Goal: Task Accomplishment & Management: Manage account settings

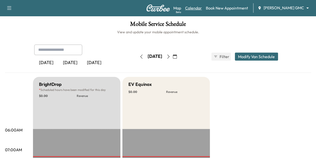
click at [202, 9] on link "Calendar" at bounding box center [193, 8] width 17 height 6
click at [285, 10] on body "Support Log Out Map Beta Calendar Book New Appointment [PERSON_NAME] GMC ******…" at bounding box center [158, 79] width 316 height 158
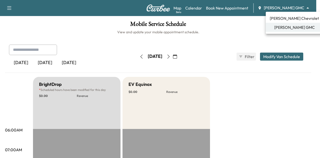
click at [288, 23] on li "[PERSON_NAME] GMC" at bounding box center [294, 27] width 57 height 9
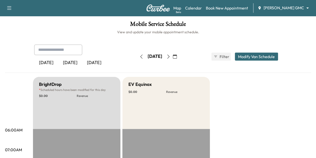
click at [288, 8] on body "Support Log Out Map Beta Calendar Book New Appointment [PERSON_NAME] GMC ******…" at bounding box center [158, 79] width 316 height 158
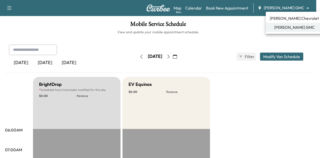
click at [283, 22] on li "[PERSON_NAME] Chevrolet" at bounding box center [294, 18] width 57 height 9
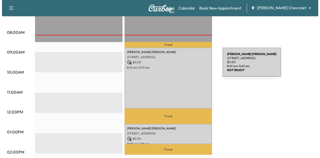
scroll to position [187, 0]
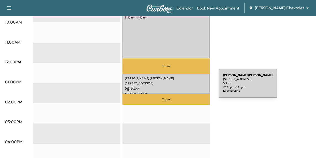
click at [181, 86] on p "$ 0.00" at bounding box center [166, 88] width 83 height 5
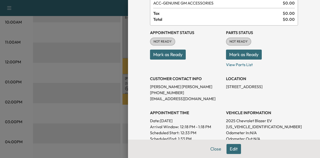
scroll to position [34, 0]
click at [211, 147] on button "Close" at bounding box center [216, 149] width 18 height 10
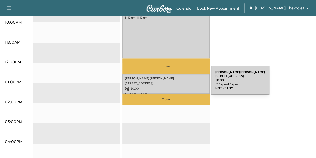
click at [174, 83] on p "[STREET_ADDRESS]" at bounding box center [166, 83] width 83 height 4
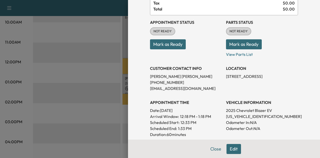
scroll to position [90, 0]
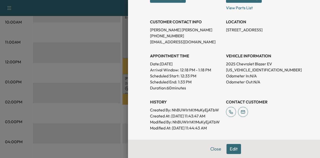
click at [246, 71] on p "[US_VEHICLE_IDENTIFICATION_NUMBER]" at bounding box center [262, 70] width 72 height 6
copy p "[US_VEHICLE_IDENTIFICATION_NUMBER]"
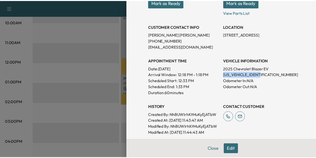
scroll to position [85, 0]
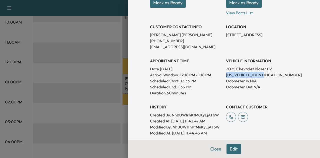
click at [207, 150] on button "Close" at bounding box center [216, 149] width 18 height 10
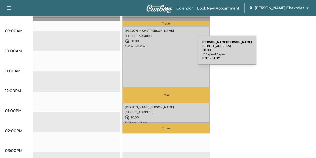
scroll to position [158, 0]
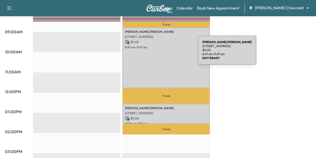
click at [161, 53] on div "[PERSON_NAME] [STREET_ADDRESS] $ 0.00 8:47 am - 11:47 am" at bounding box center [167, 57] width 88 height 61
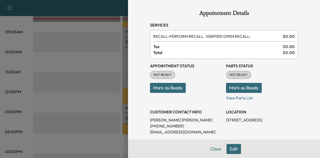
click at [174, 84] on button "Mark as Ready" at bounding box center [168, 88] width 36 height 10
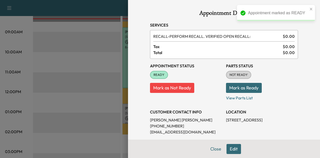
click at [237, 88] on button "Mark as Ready" at bounding box center [244, 88] width 36 height 10
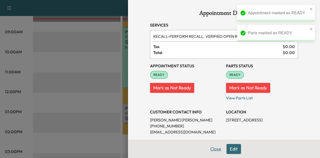
click at [213, 148] on button "Close" at bounding box center [216, 149] width 18 height 10
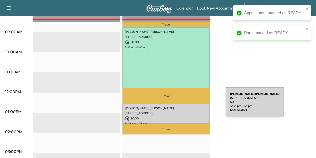
click at [188, 106] on p "[PERSON_NAME]" at bounding box center [166, 108] width 83 height 4
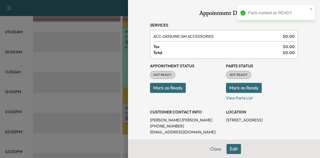
click at [170, 87] on button "Mark as Ready" at bounding box center [168, 88] width 36 height 10
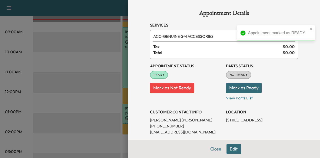
click at [243, 90] on button "Mark as Ready" at bounding box center [244, 88] width 36 height 10
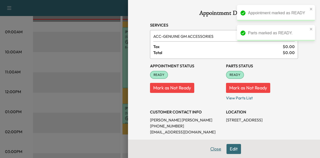
click at [213, 149] on button "Close" at bounding box center [216, 149] width 18 height 10
